Goal: Find specific page/section: Find specific page/section

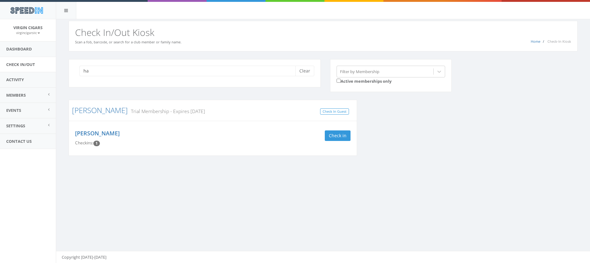
type input "h"
type input "jenn"
click at [176, 134] on img at bounding box center [180, 137] width 20 height 20
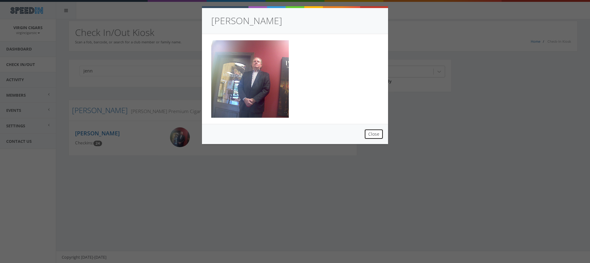
click at [380, 136] on button "Close" at bounding box center [373, 134] width 19 height 11
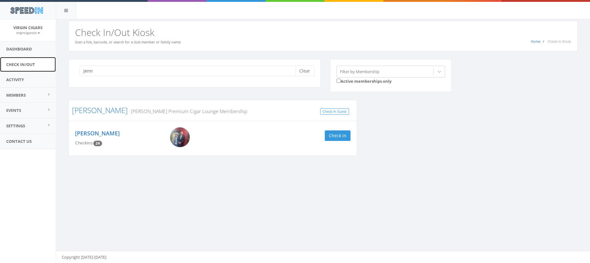
click at [33, 65] on link "Check In/Out" at bounding box center [28, 64] width 56 height 15
type input "06438544"
